Goal: Task Accomplishment & Management: Manage account settings

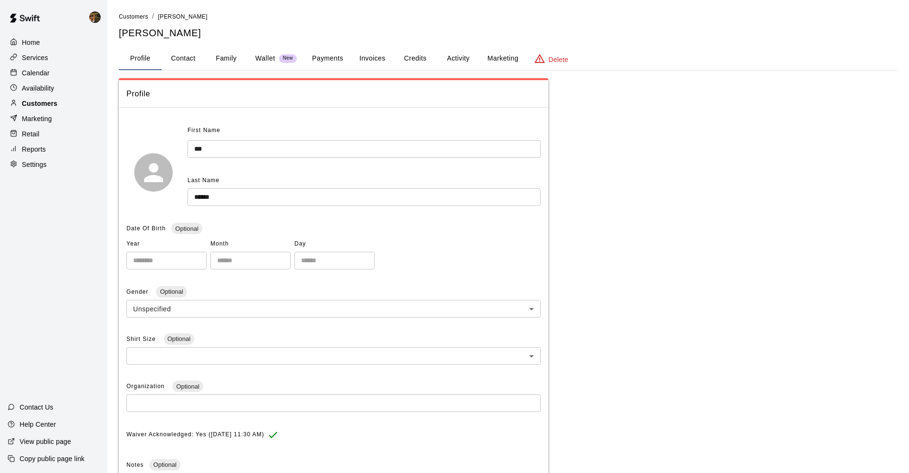
click at [35, 106] on p "Customers" at bounding box center [39, 104] width 35 height 10
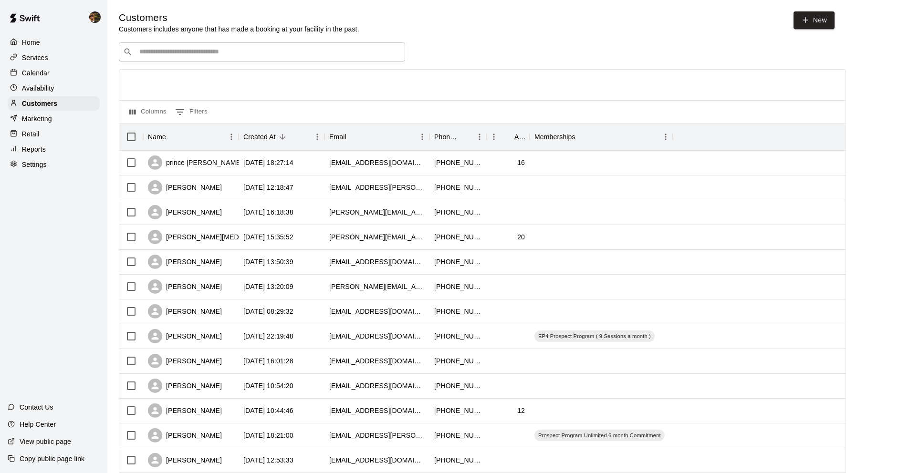
click at [310, 54] on input "Search customers by name or email" at bounding box center [268, 52] width 264 height 10
click at [252, 55] on input "Search customers by name or email" at bounding box center [268, 52] width 264 height 10
click at [254, 50] on input "Search customers by name or email" at bounding box center [268, 52] width 264 height 10
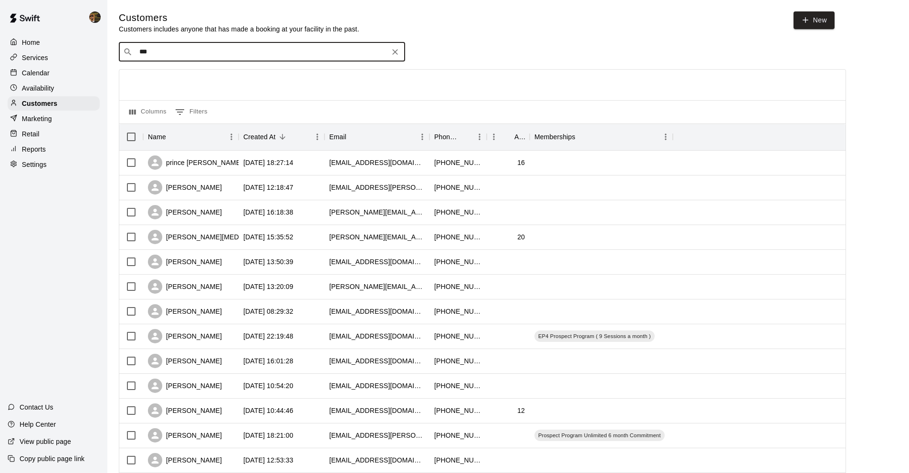
type input "****"
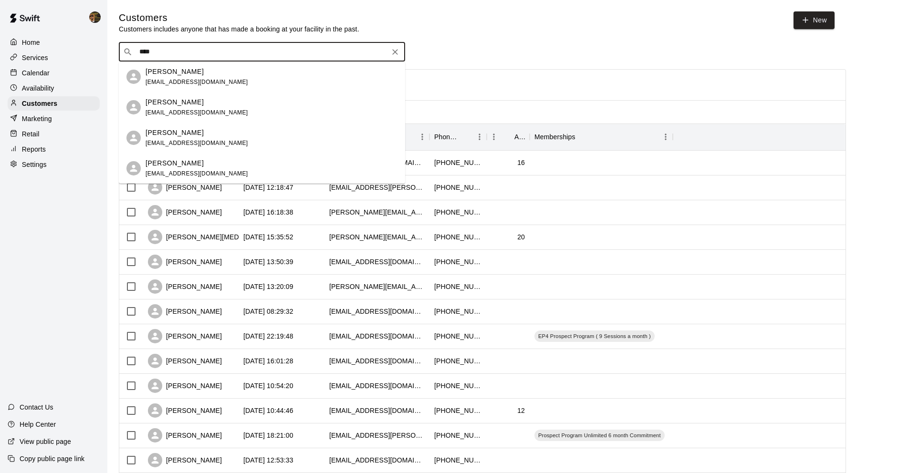
click at [225, 147] on div "[PERSON_NAME] [EMAIL_ADDRESS][DOMAIN_NAME]" at bounding box center [272, 138] width 252 height 21
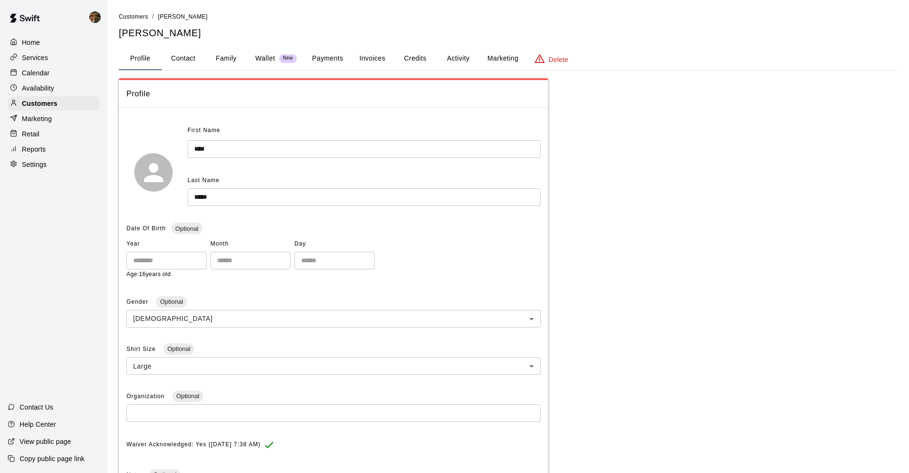
click at [445, 54] on button "Activity" at bounding box center [458, 58] width 43 height 23
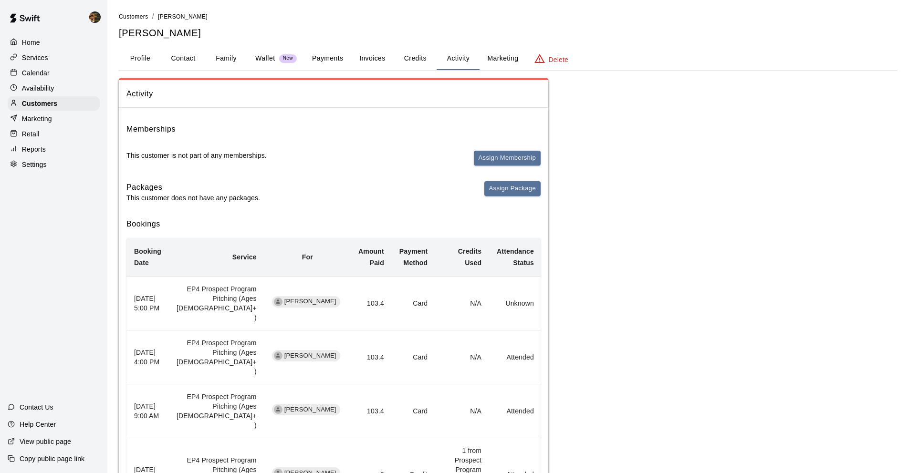
click at [319, 53] on button "Payments" at bounding box center [327, 58] width 46 height 23
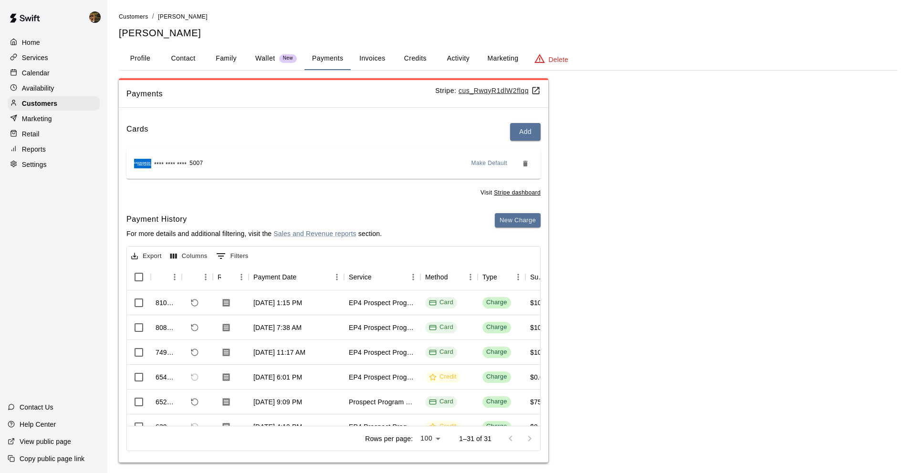
drag, startPoint x: 213, startPoint y: 419, endPoint x: 222, endPoint y: 418, distance: 9.1
click at [222, 418] on div "810587 [DATE] 1:15 PM EP4 Prospect Program Pitching (Ages [DEMOGRAPHIC_DATA]+ )…" at bounding box center [333, 359] width 413 height 136
click at [422, 57] on button "Credits" at bounding box center [415, 58] width 43 height 23
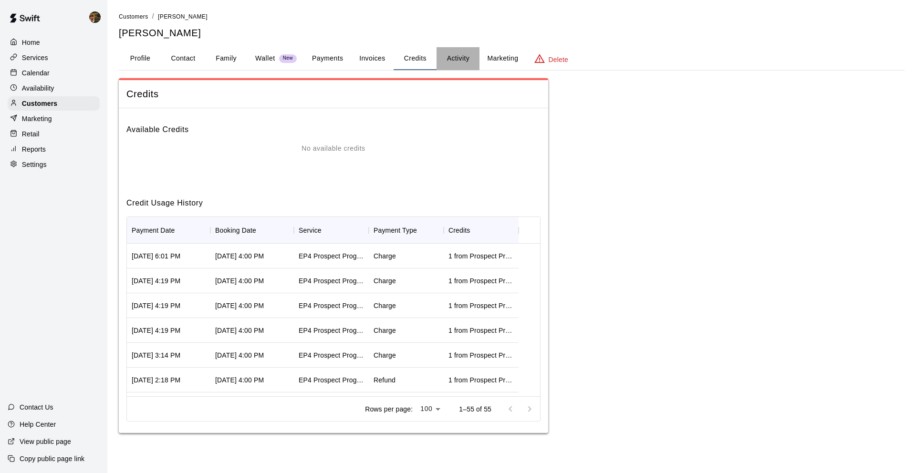
click at [447, 58] on button "Activity" at bounding box center [458, 58] width 43 height 23
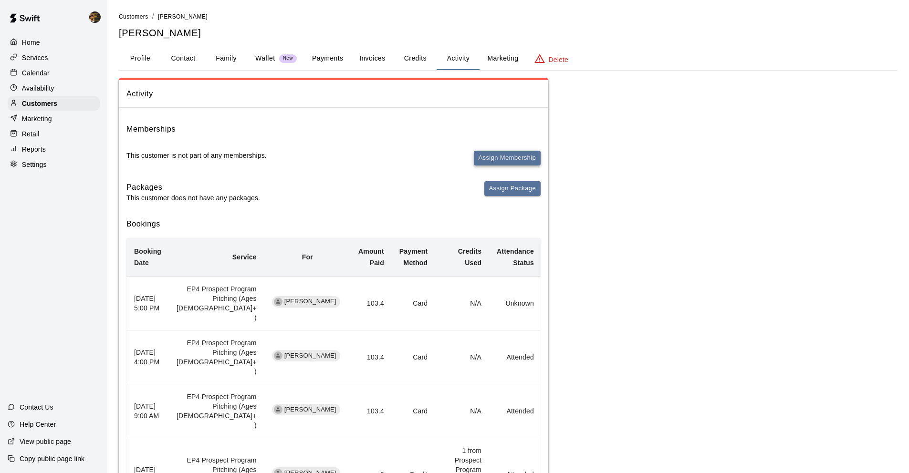
click at [501, 156] on button "Assign Membership" at bounding box center [507, 158] width 67 height 15
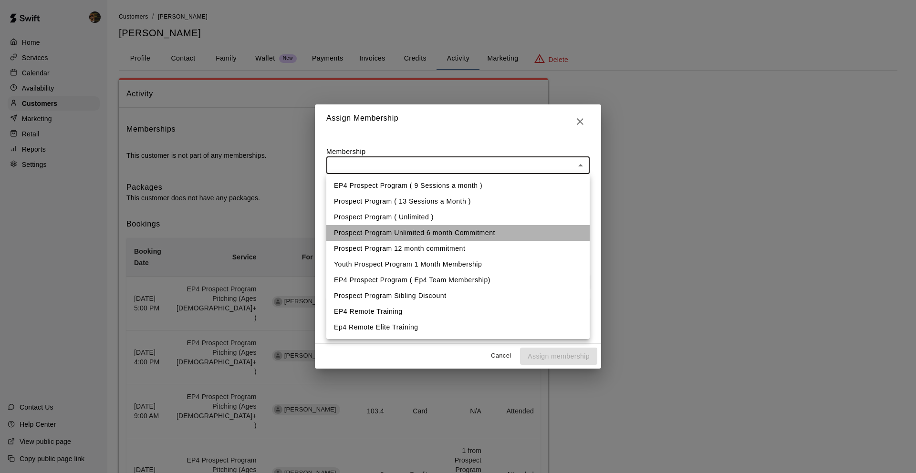
click at [445, 234] on li "Prospect Program Unlimited 6 month Commitment" at bounding box center [457, 233] width 263 height 16
type input "**********"
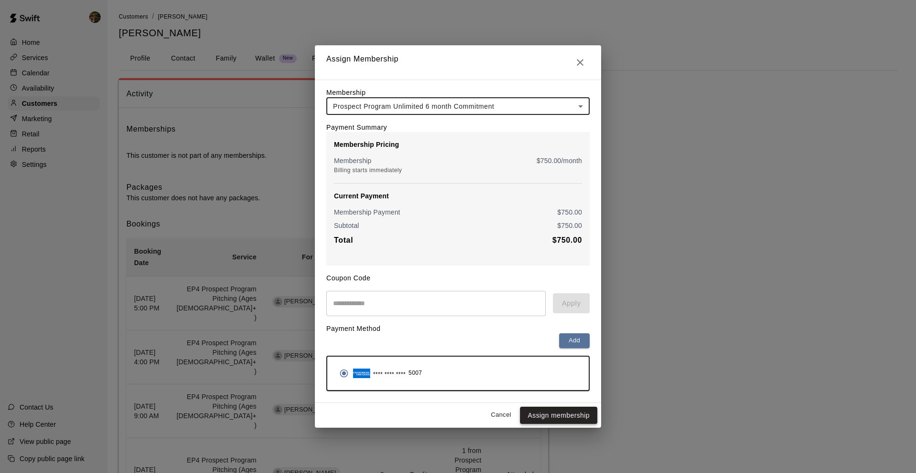
click at [583, 417] on button "Assign membership" at bounding box center [558, 416] width 77 height 18
